Goal: Navigation & Orientation: Find specific page/section

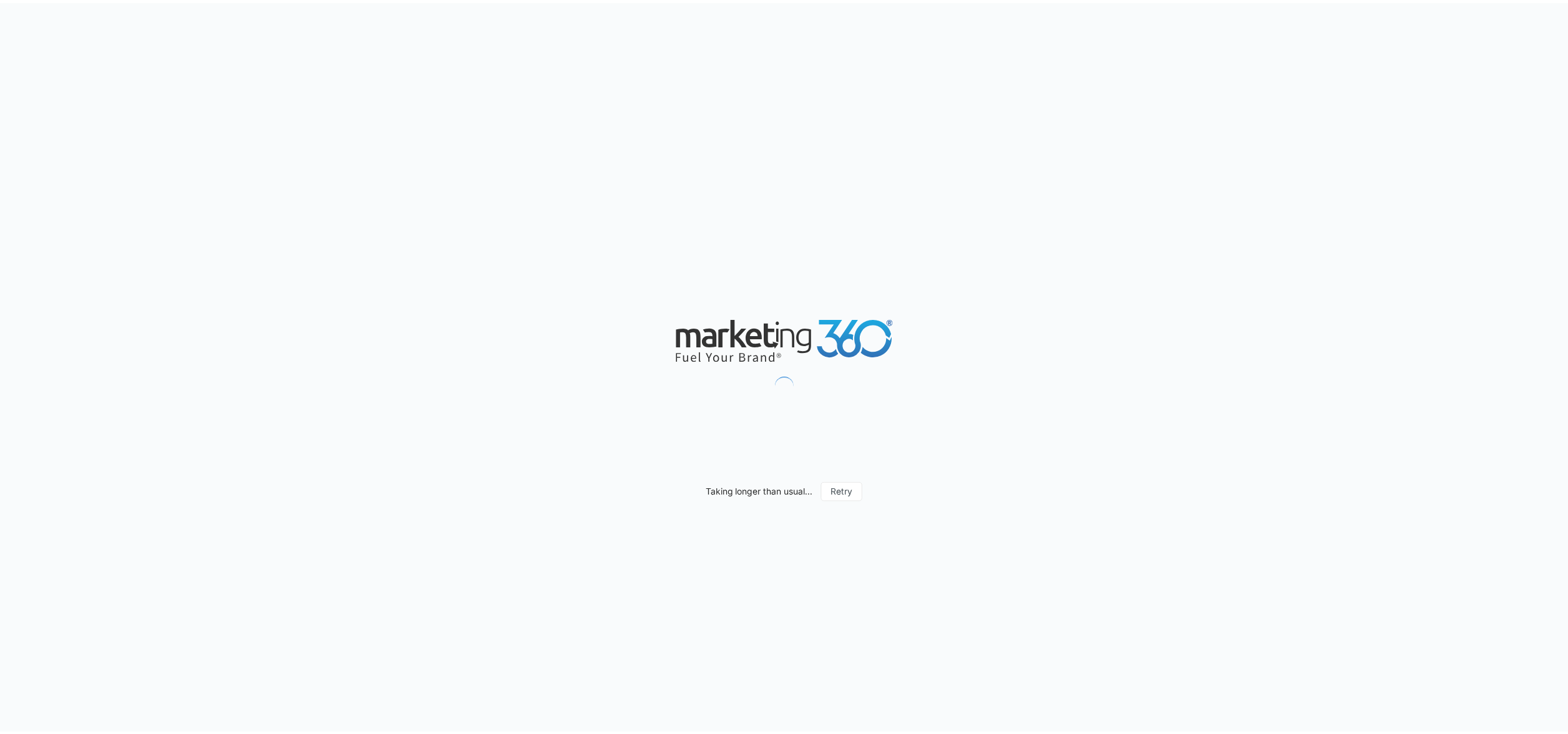
scroll to position [1042, 0]
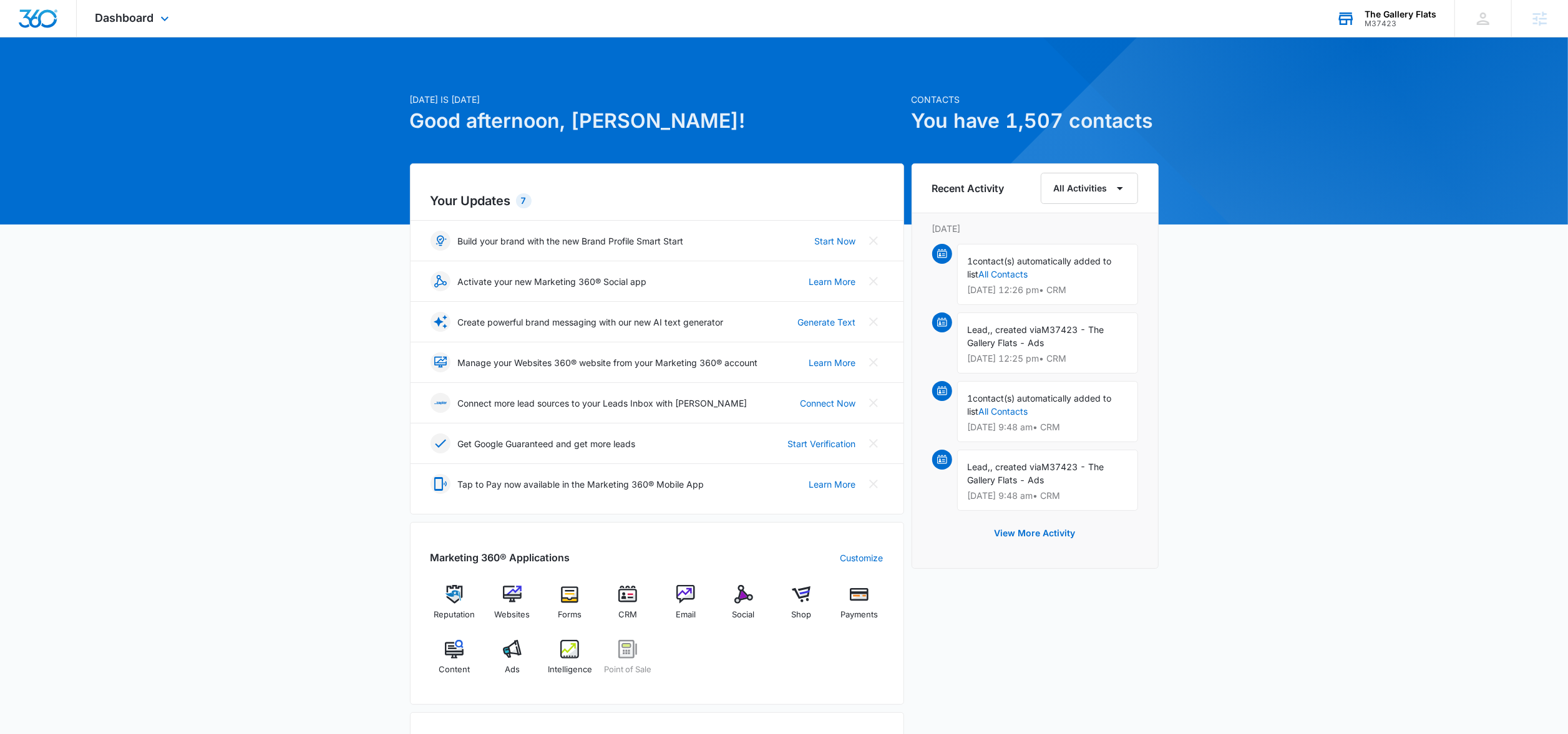
click at [1369, 31] on div "The Gallery Flats M37423 Your Accounts View All" at bounding box center [1386, 18] width 137 height 36
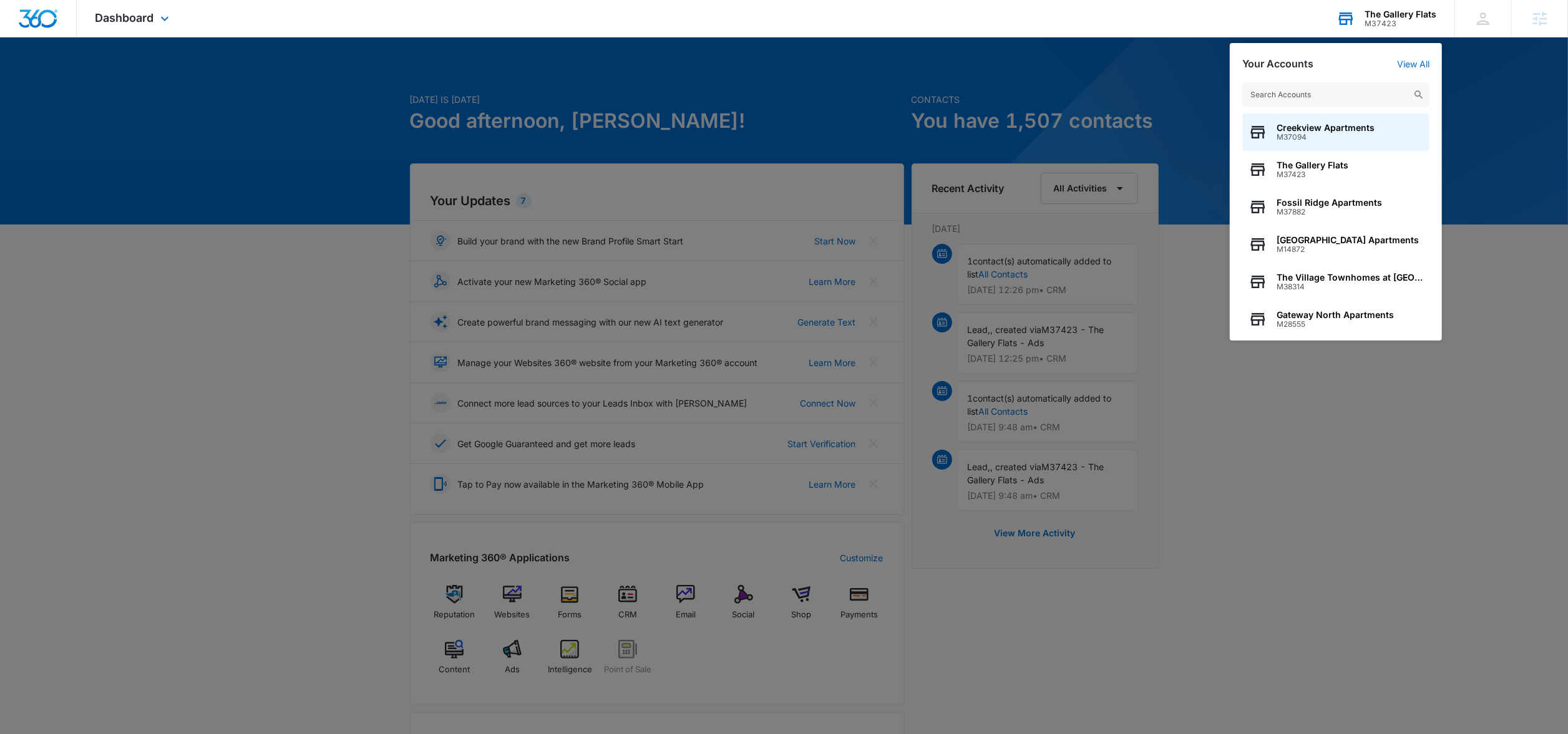
click at [1286, 94] on input "text" at bounding box center [1336, 95] width 187 height 25
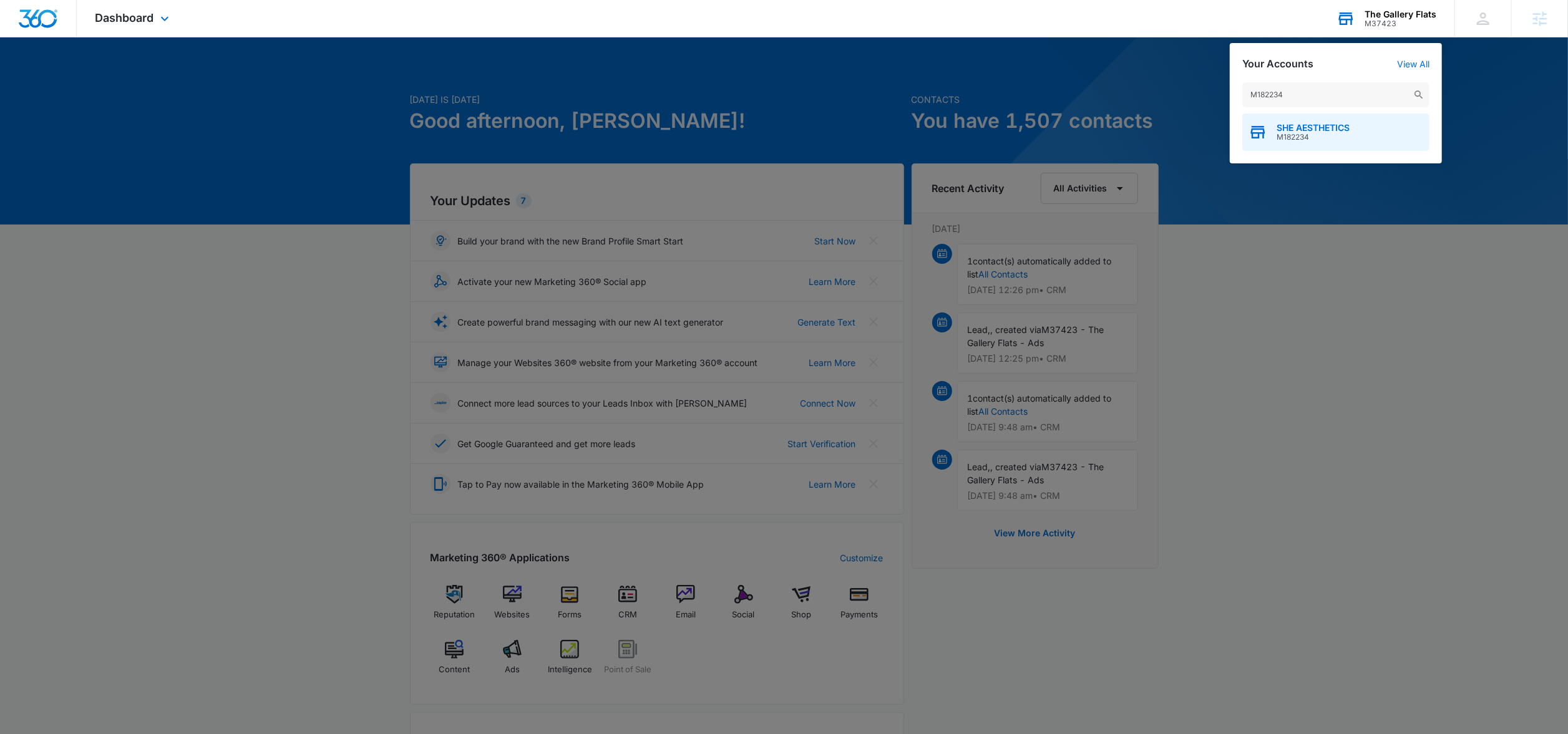
type input "M182234"
click at [1302, 134] on span "M182234" at bounding box center [1313, 138] width 73 height 9
